Goal: Information Seeking & Learning: Learn about a topic

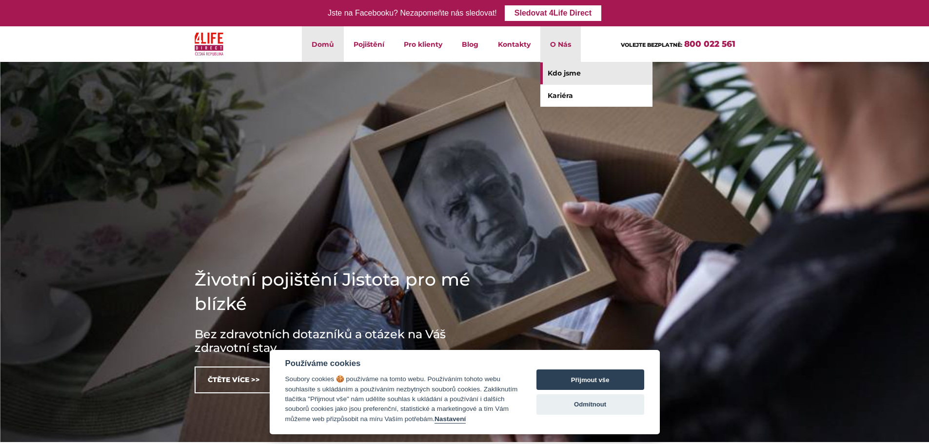
click at [566, 76] on link "Kdo jsme" at bounding box center [596, 73] width 112 height 22
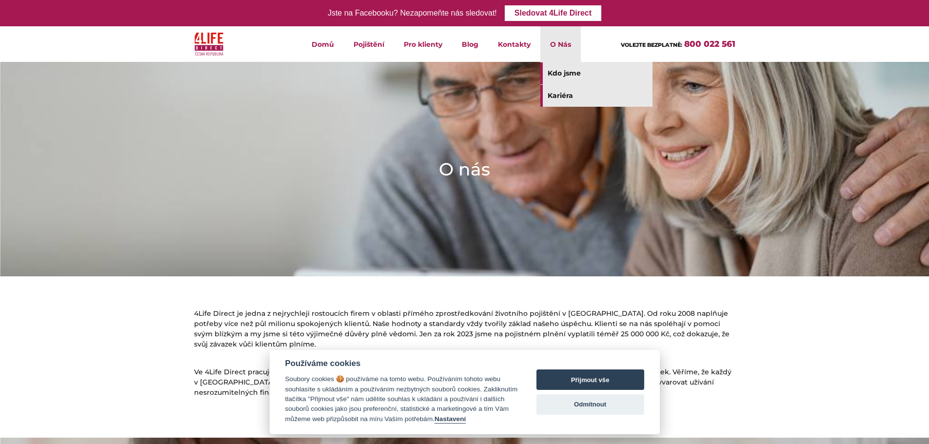
click at [574, 98] on link "Kariéra" at bounding box center [596, 96] width 112 height 22
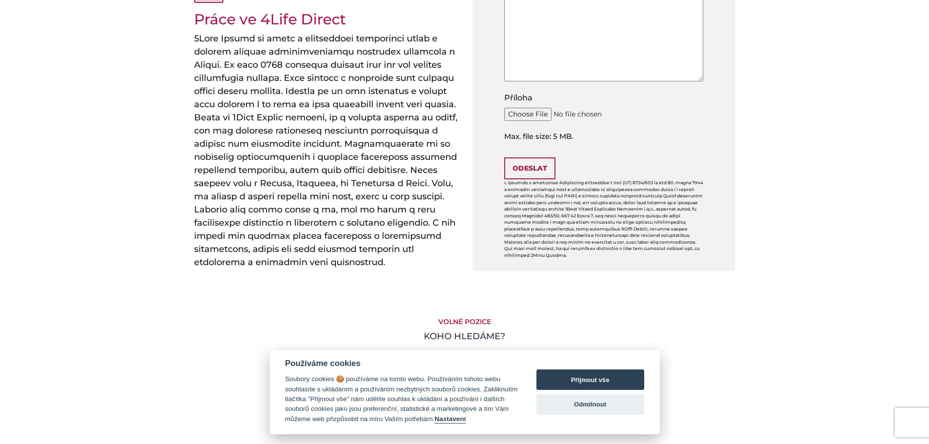
scroll to position [536, 0]
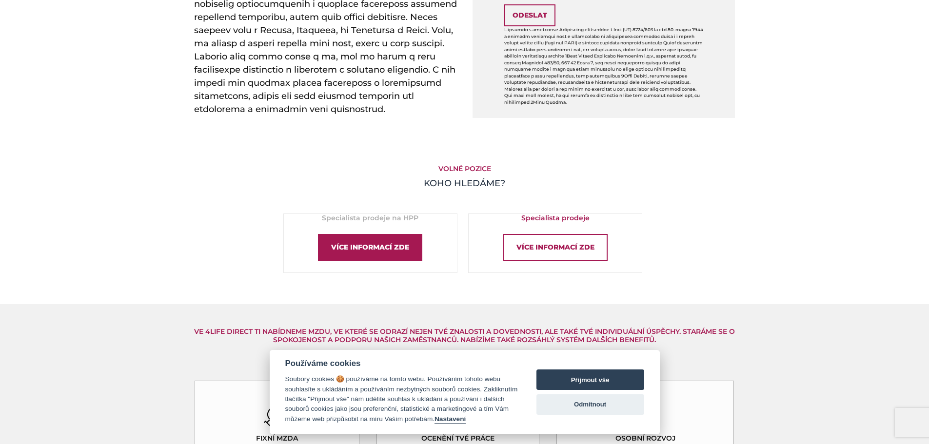
click at [398, 234] on div "Více informací zde" at bounding box center [370, 247] width 104 height 27
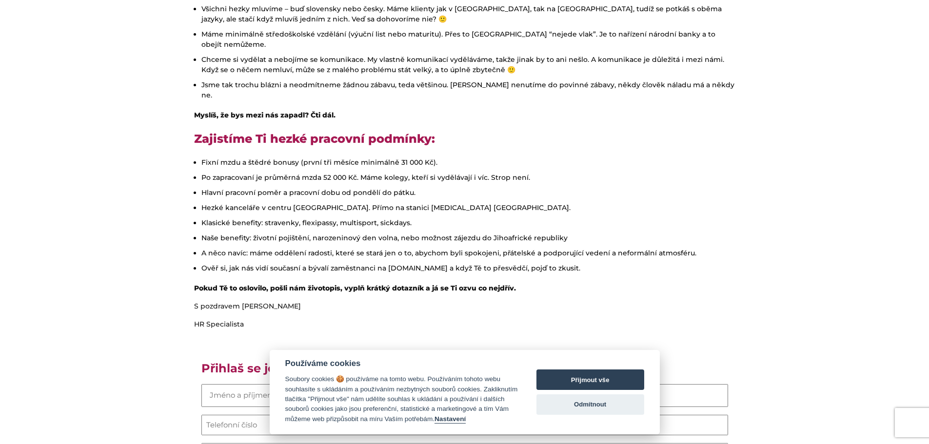
scroll to position [439, 0]
